Goal: Use online tool/utility: Utilize a website feature to perform a specific function

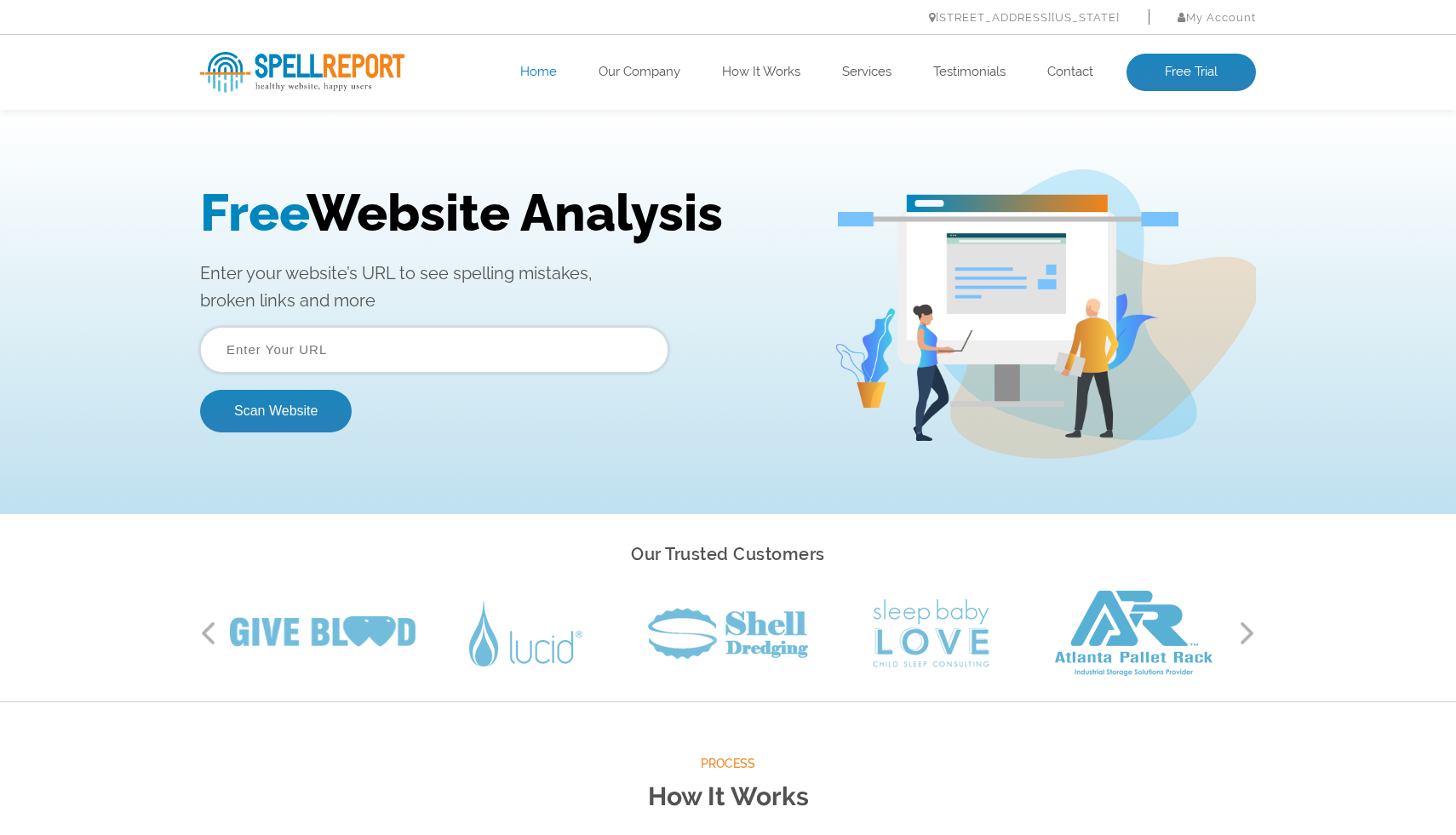
click at [391, 348] on input "text" at bounding box center [434, 350] width 468 height 46
paste input "[URL][DOMAIN_NAME]"
type input "[URL][DOMAIN_NAME]"
click at [200, 390] on button "Scan Website" at bounding box center [276, 411] width 152 height 42
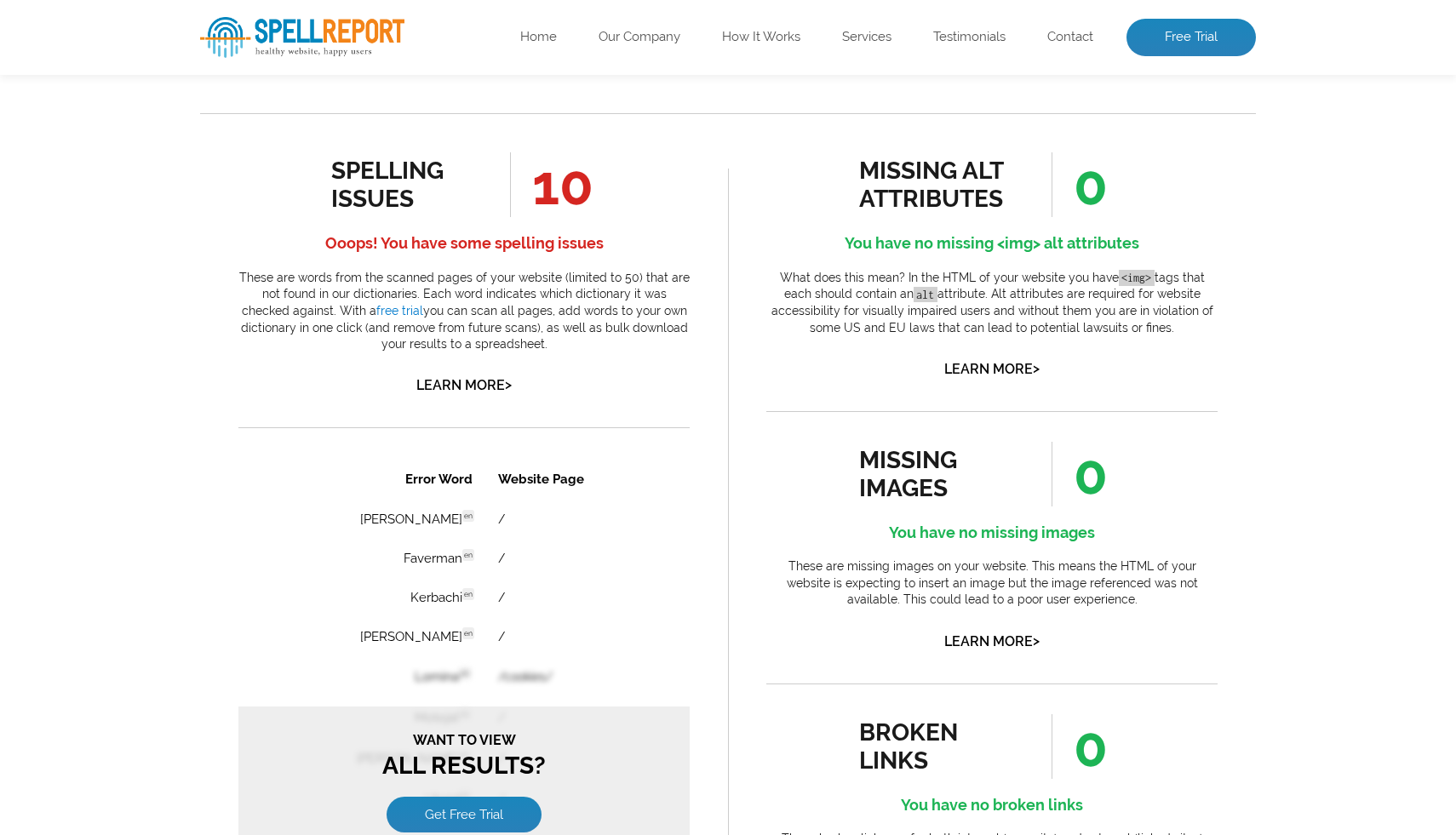
scroll to position [883, 0]
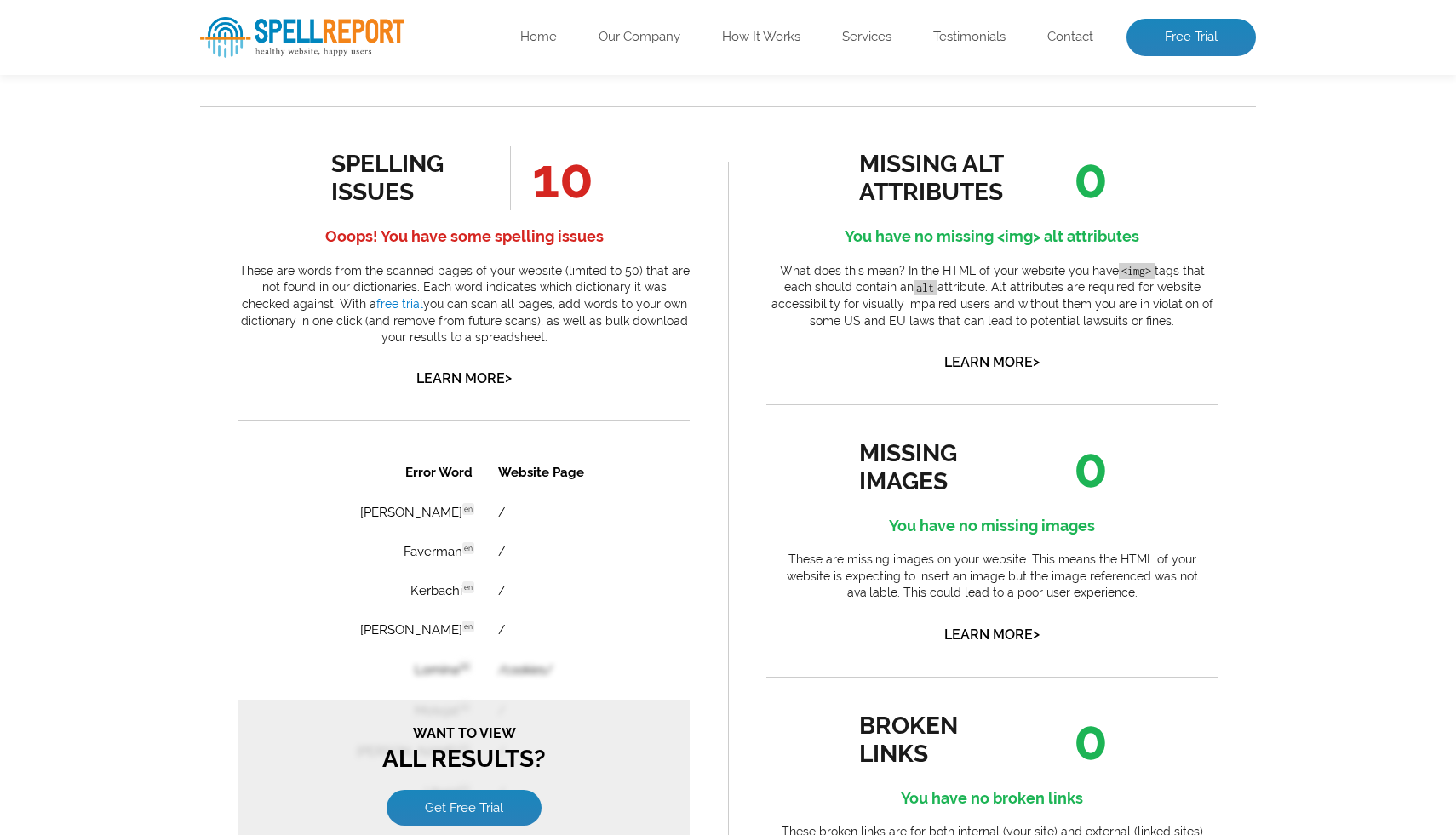
drag, startPoint x: 332, startPoint y: 158, endPoint x: 584, endPoint y: 339, distance: 310.3
click at [587, 335] on div "spelling issues 10 Ooops! You have some spelling issues These are words from th…" at bounding box center [464, 268] width 452 height 245
click at [584, 339] on p "These are words from the scanned pages of your website (limited to 50) that are…" at bounding box center [464, 304] width 452 height 84
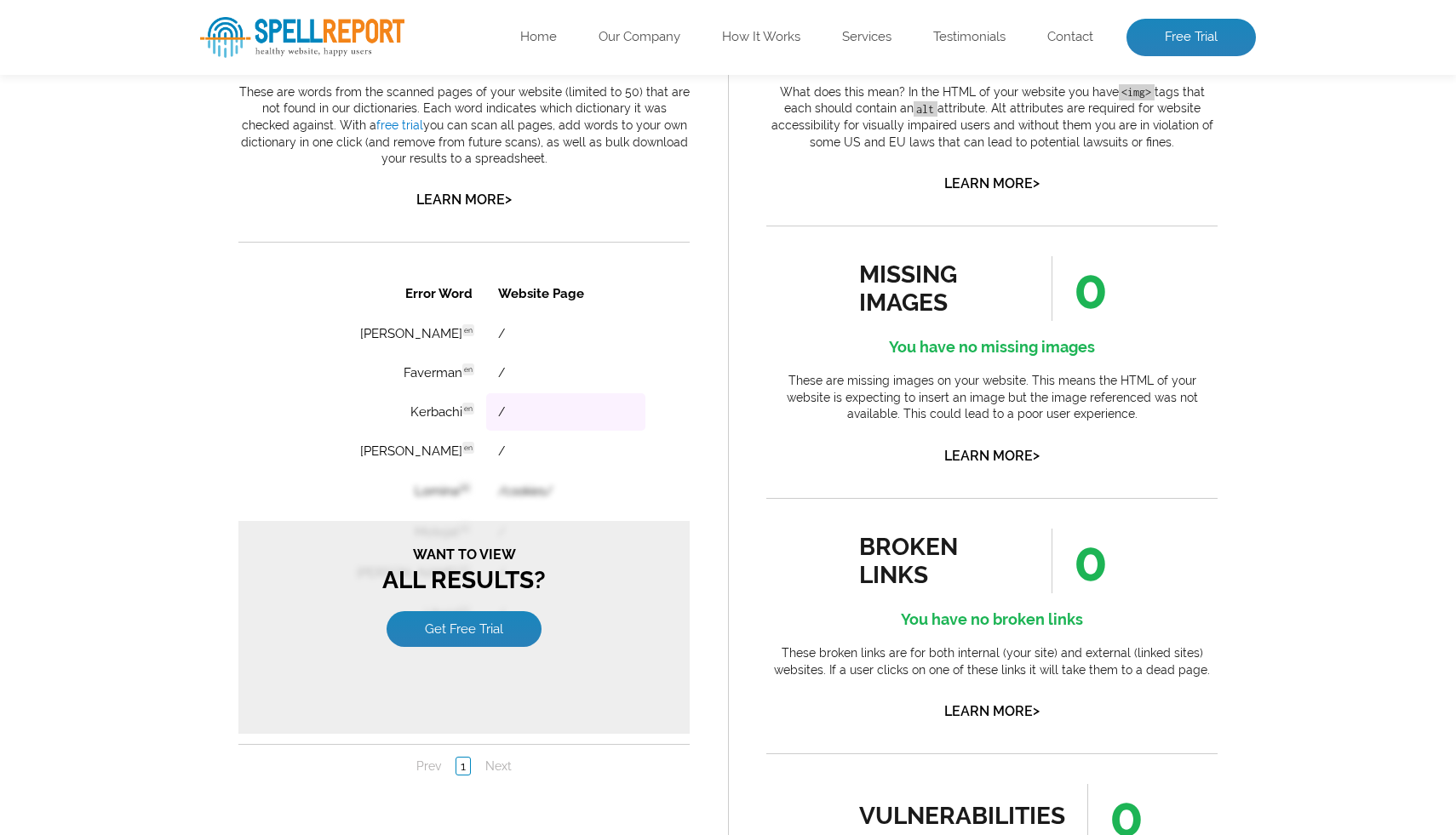
scroll to position [1061, 0]
